Goal: Information Seeking & Learning: Learn about a topic

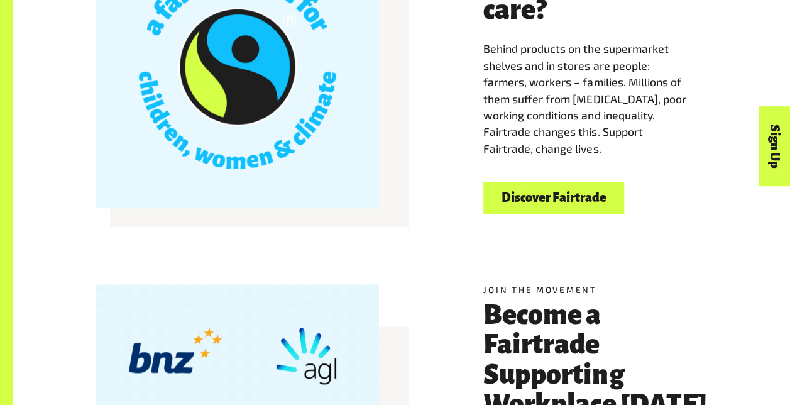
scroll to position [440, 0]
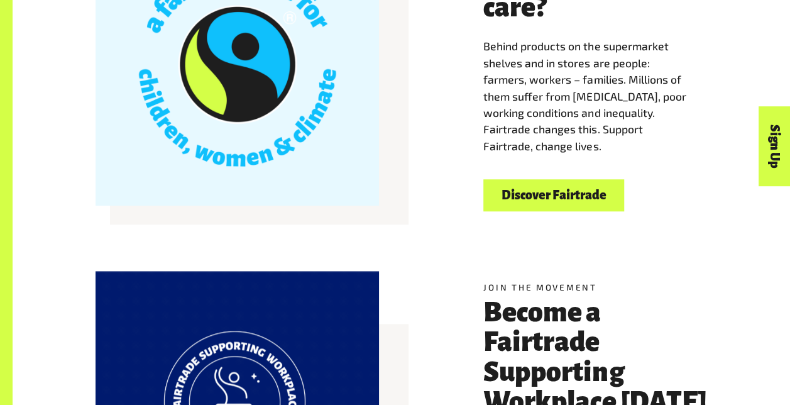
click at [554, 206] on link "Discover Fairtrade" at bounding box center [553, 195] width 141 height 32
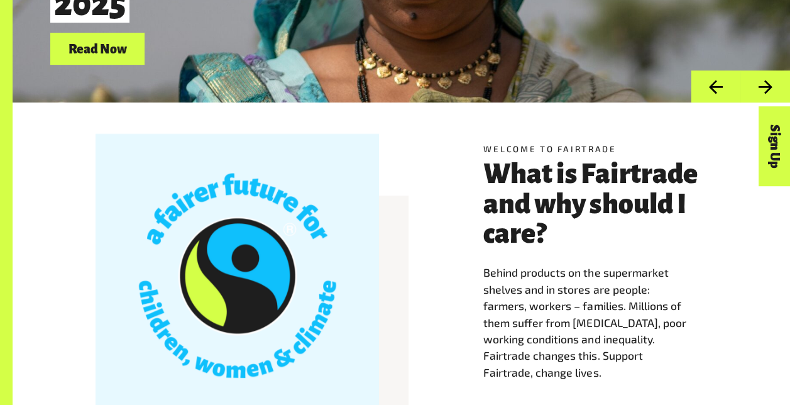
scroll to position [314, 0]
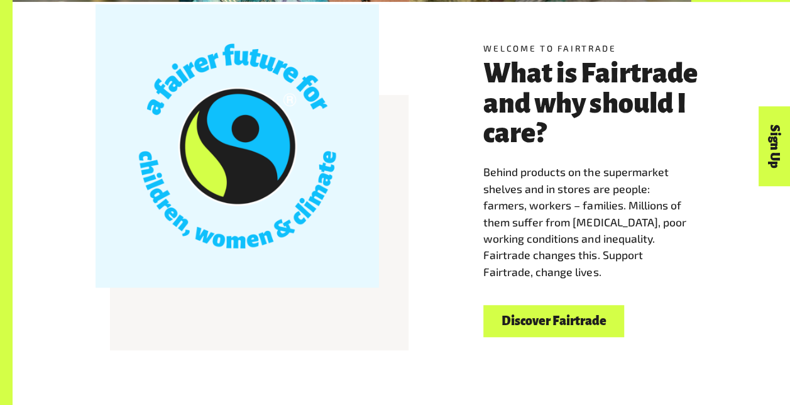
click at [533, 326] on link "Discover Fairtrade" at bounding box center [553, 321] width 141 height 32
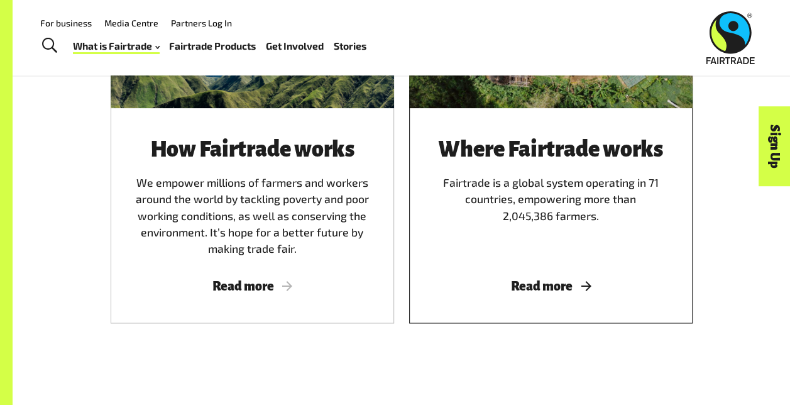
scroll to position [755, 0]
